Goal: Information Seeking & Learning: Learn about a topic

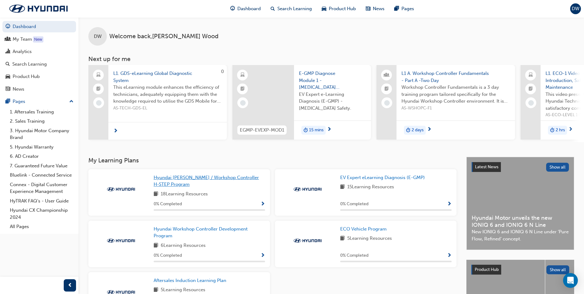
click at [173, 180] on span "Hyundai [PERSON_NAME] / Workshop Controller H-STEP Program" at bounding box center [206, 181] width 105 height 13
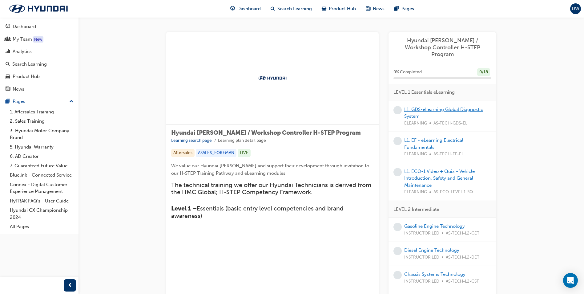
click at [432, 107] on link "L1. GDS-eLearning Global Diagnostic System" at bounding box center [444, 113] width 79 height 13
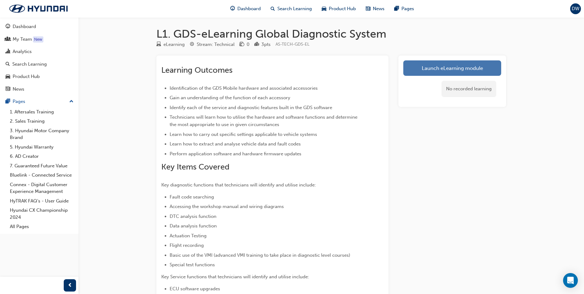
click at [452, 66] on link "Launch eLearning module" at bounding box center [453, 67] width 98 height 15
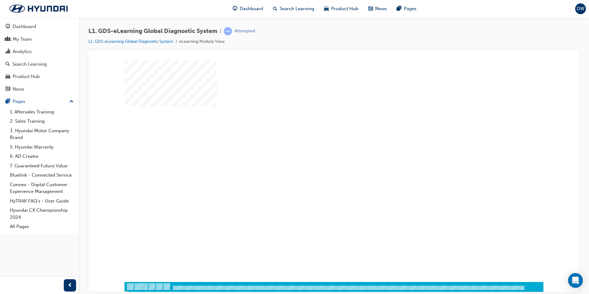
click at [316, 153] on div "play" at bounding box center [316, 153] width 0 height 0
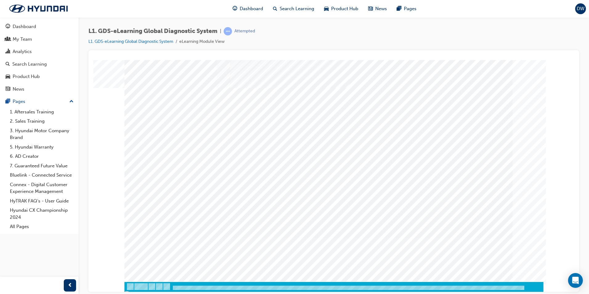
drag, startPoint x: 510, startPoint y: 289, endPoint x: 492, endPoint y: 276, distance: 22.0
